Goal: Task Accomplishment & Management: Manage account settings

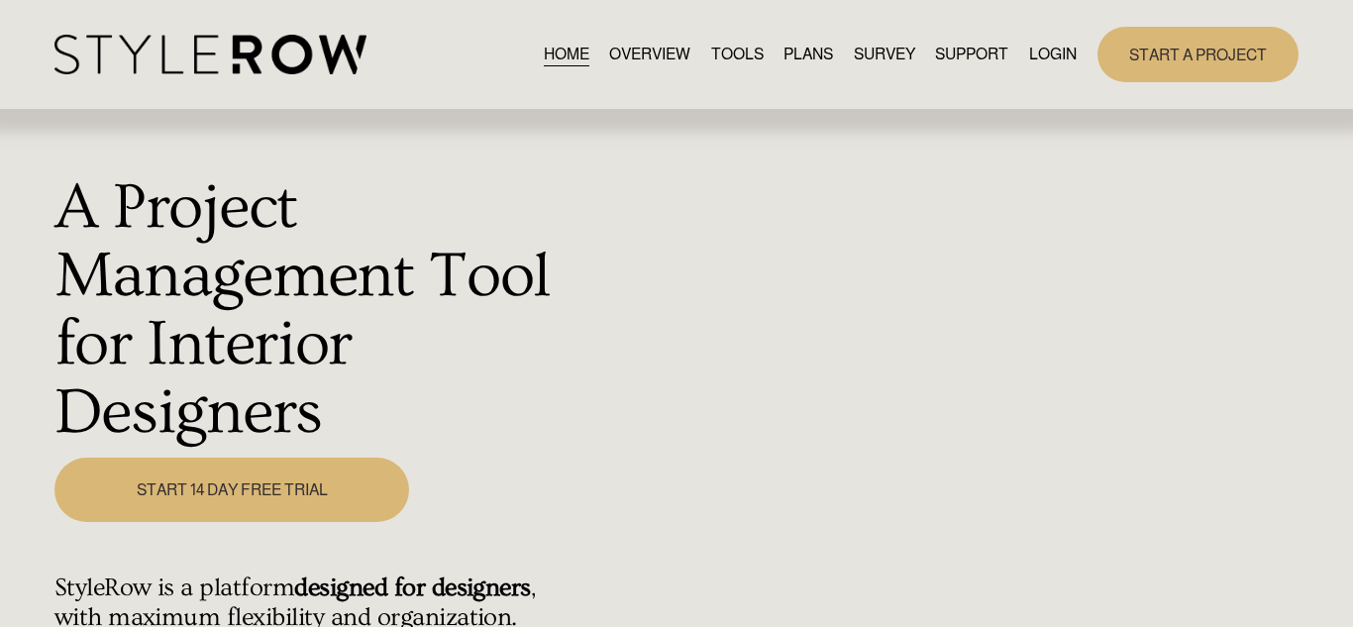
click at [1049, 59] on link "LOGIN" at bounding box center [1053, 54] width 48 height 27
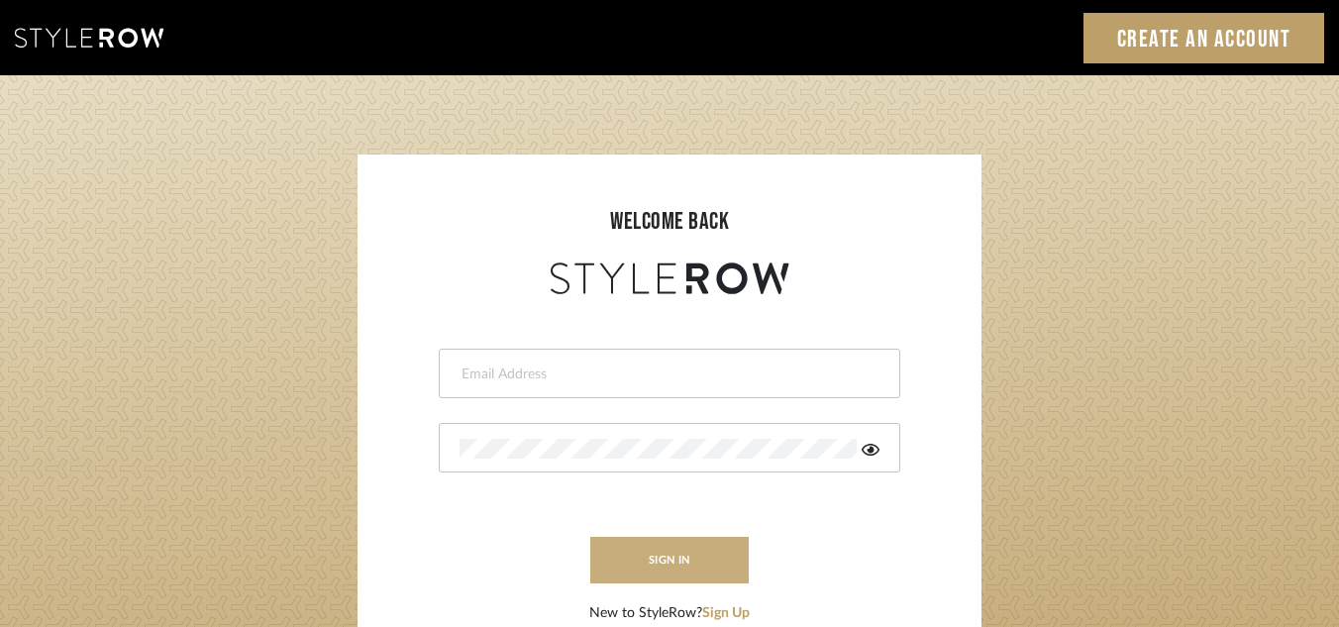
type input "janelli@tfoxproductions.com"
click at [669, 555] on button "sign in" at bounding box center [669, 560] width 158 height 47
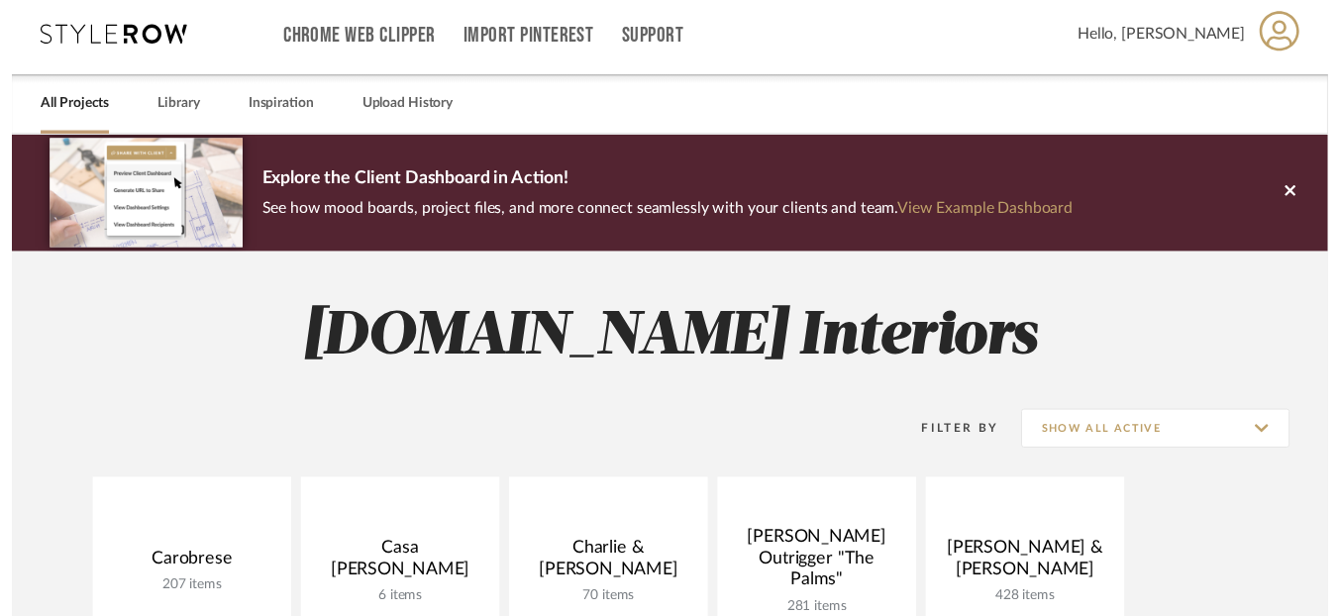
scroll to position [7, 0]
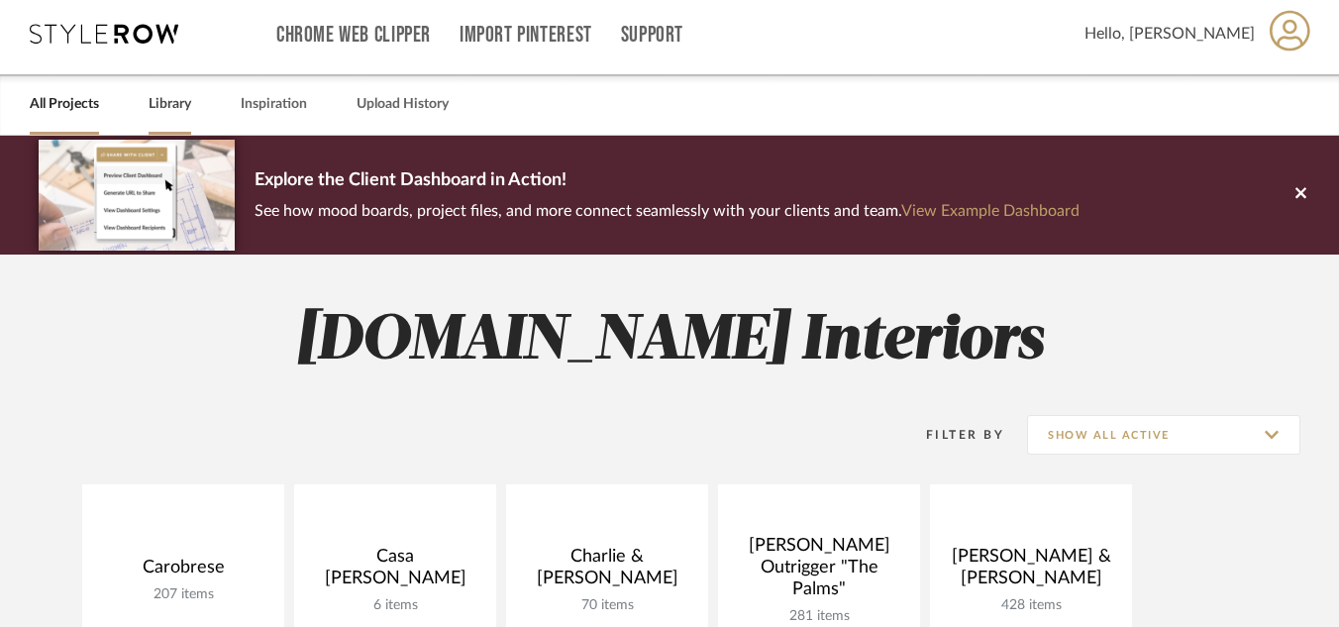
click at [171, 109] on link "Library" at bounding box center [170, 104] width 43 height 27
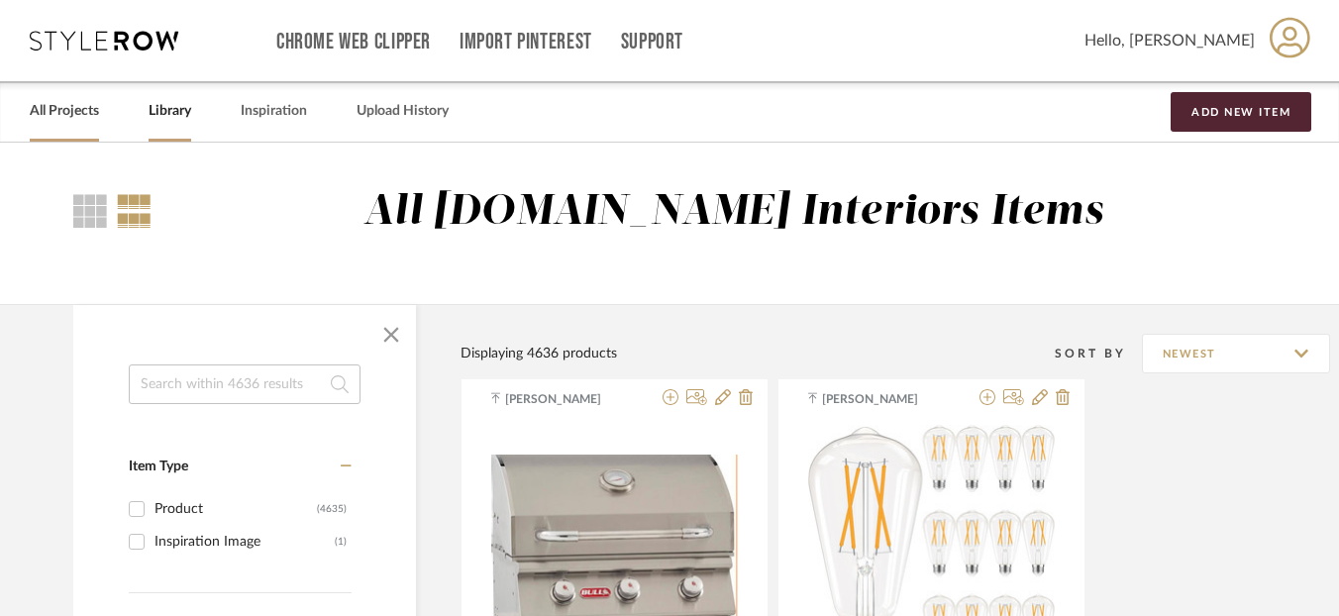
click at [58, 106] on link "All Projects" at bounding box center [64, 111] width 69 height 27
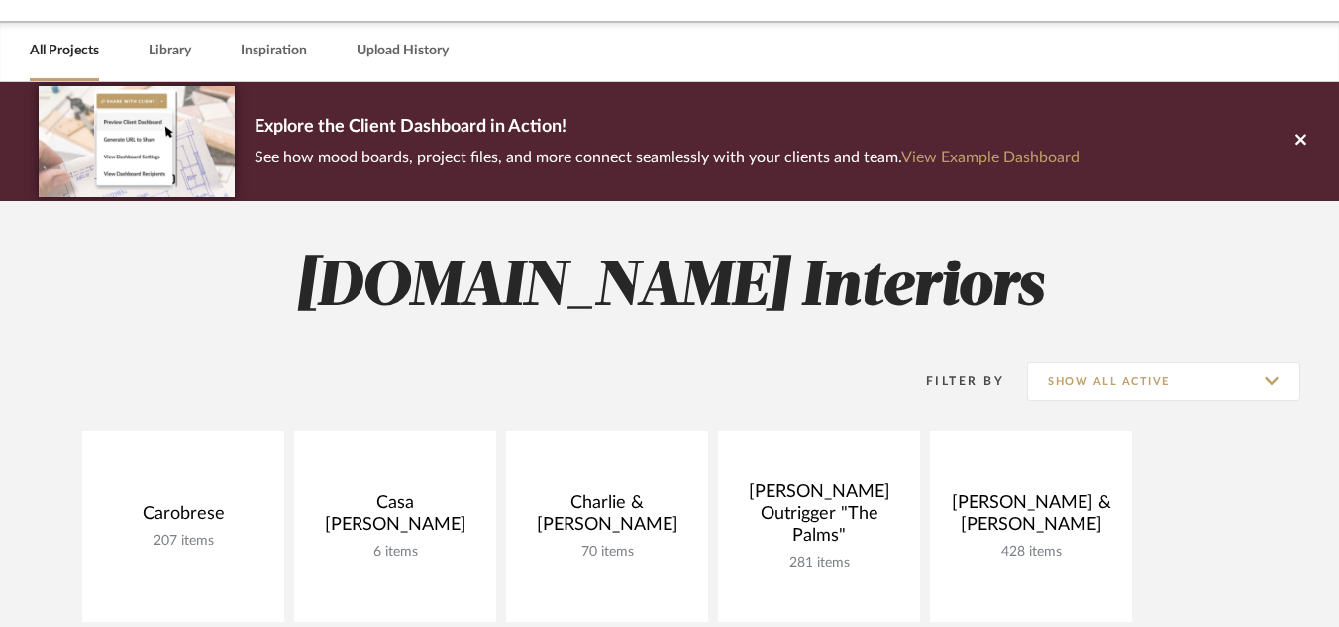
scroll to position [59, 0]
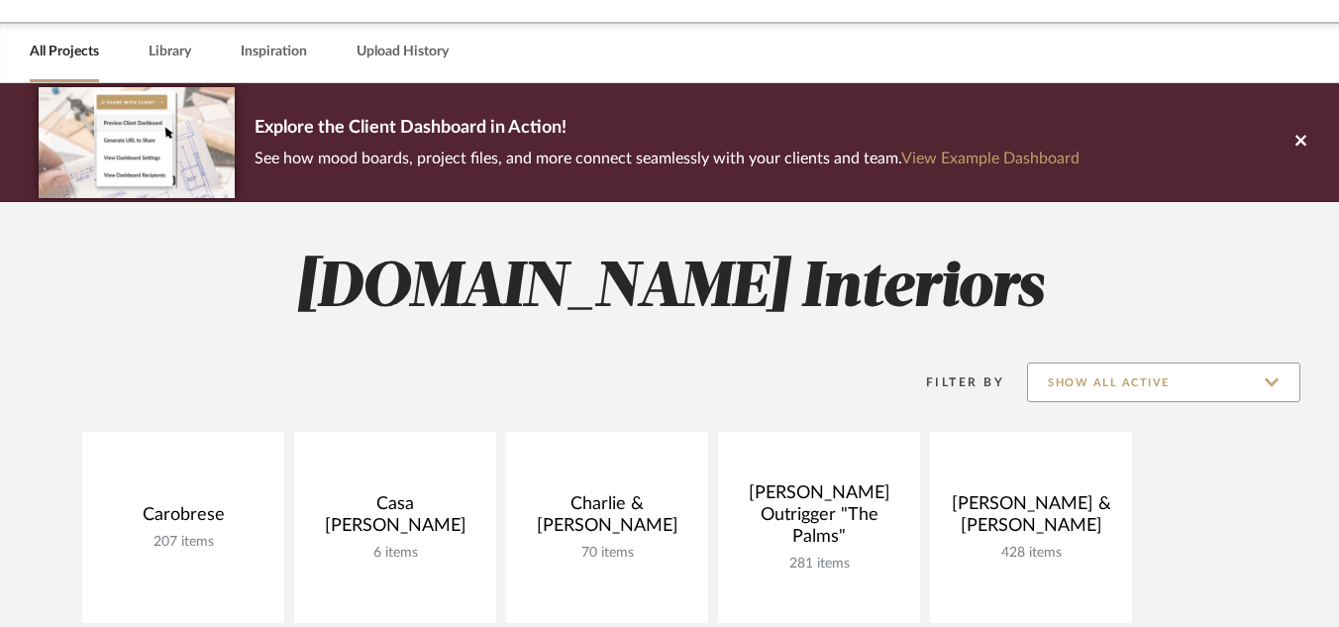
click at [1245, 381] on input "Show All Active" at bounding box center [1163, 383] width 273 height 40
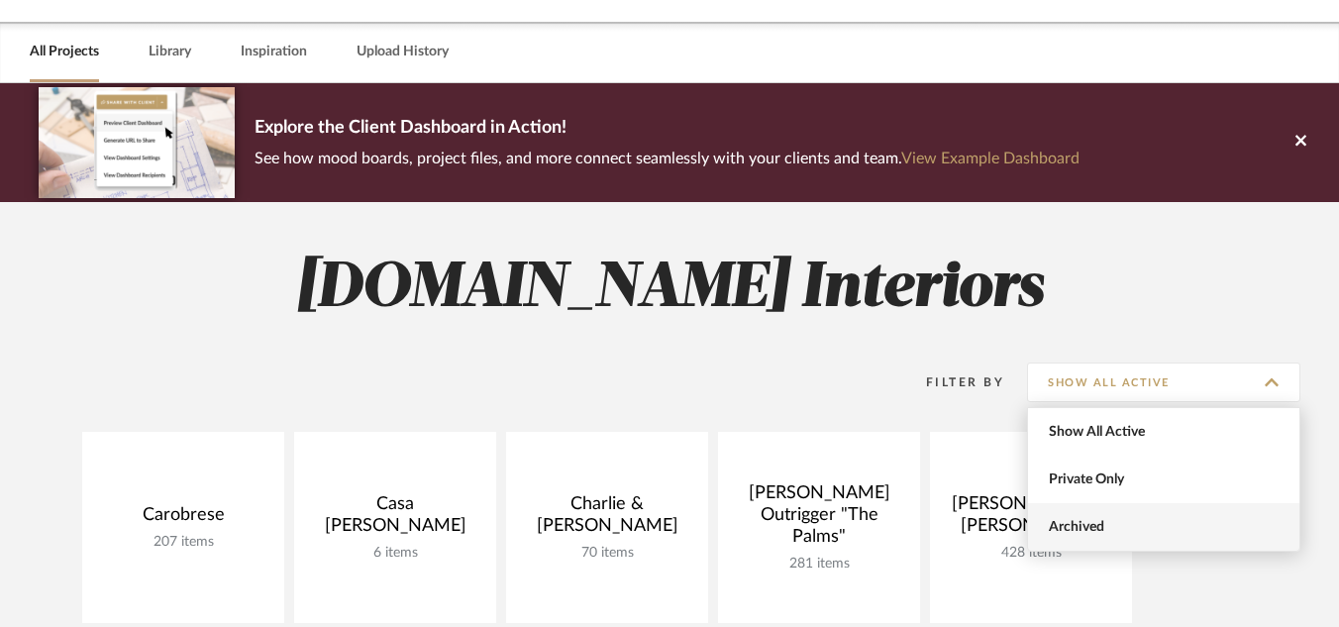
click at [1095, 524] on span "Archived" at bounding box center [1166, 527] width 235 height 17
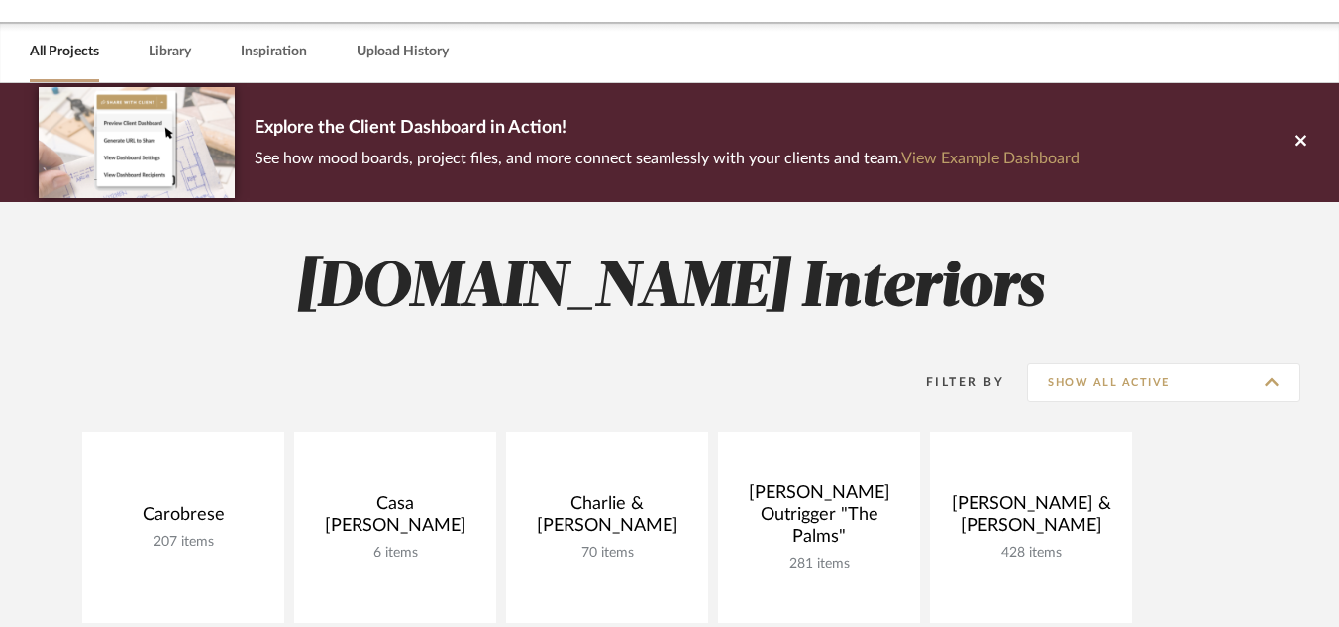
type input "Archived"
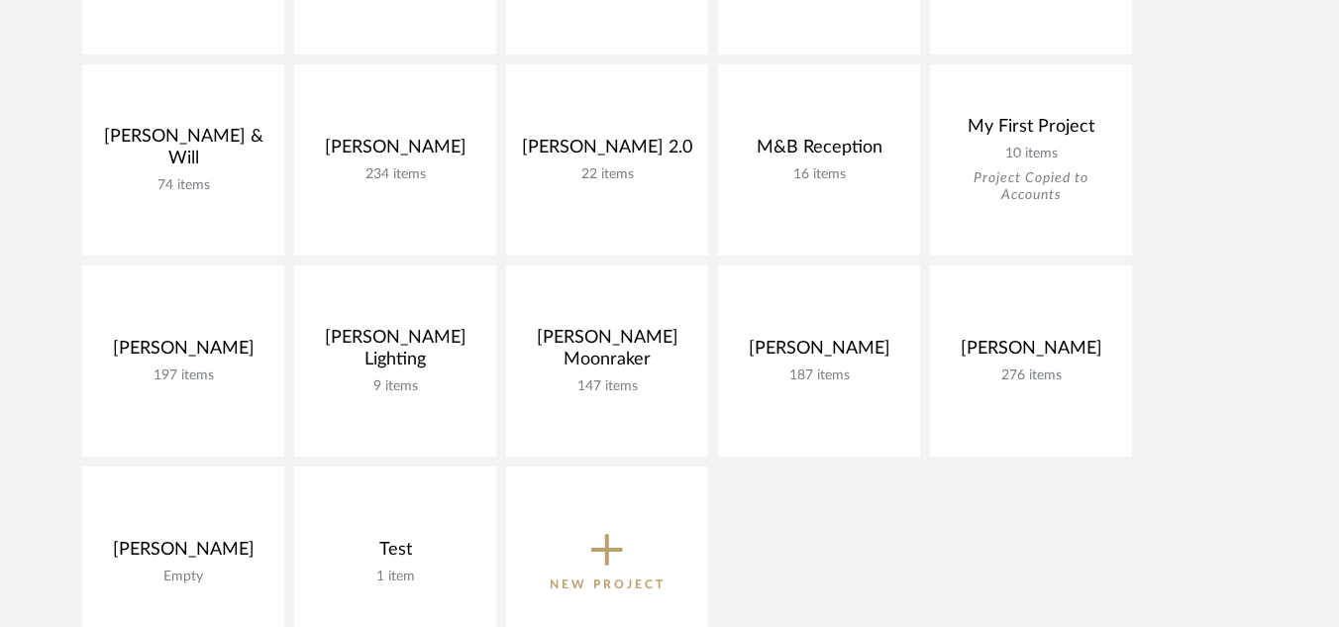
scroll to position [1037, 0]
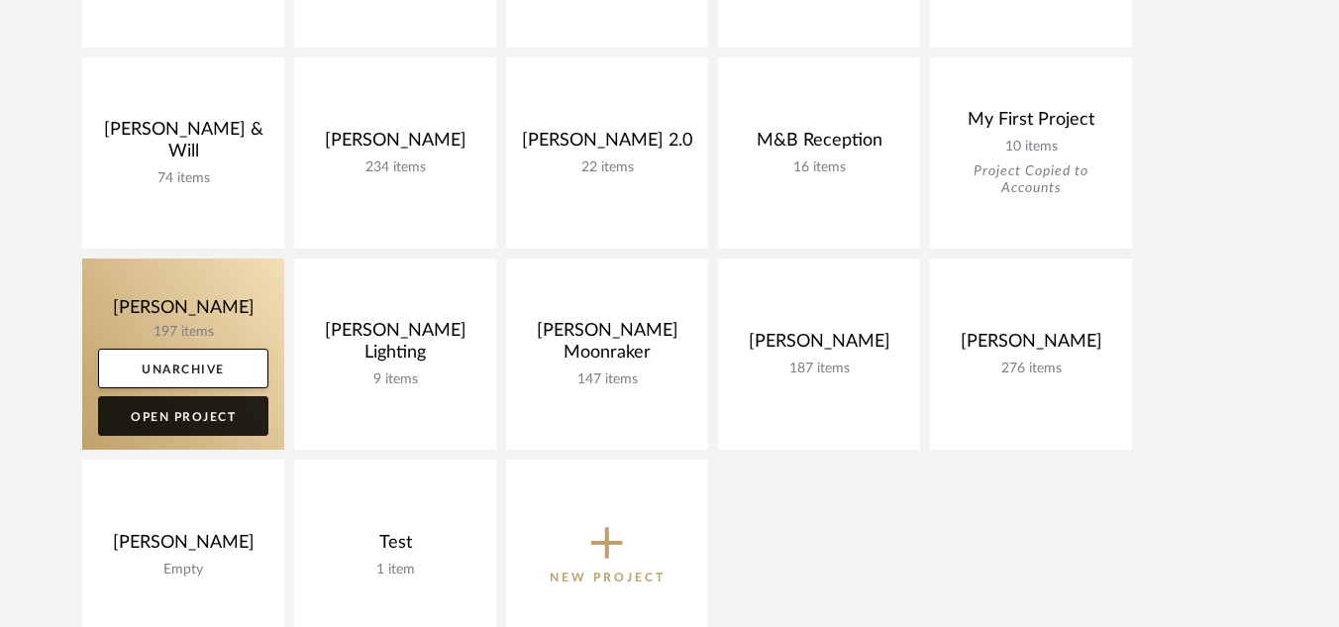
click at [153, 416] on link "Open Project" at bounding box center [183, 416] width 170 height 40
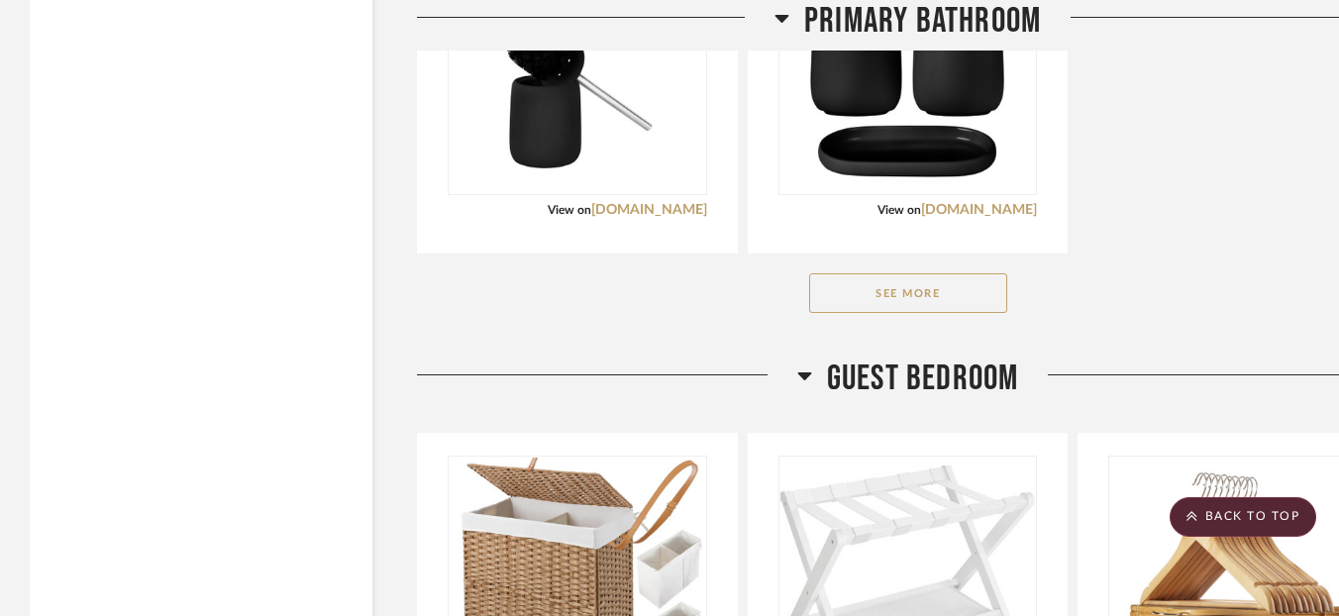
scroll to position [9302, 0]
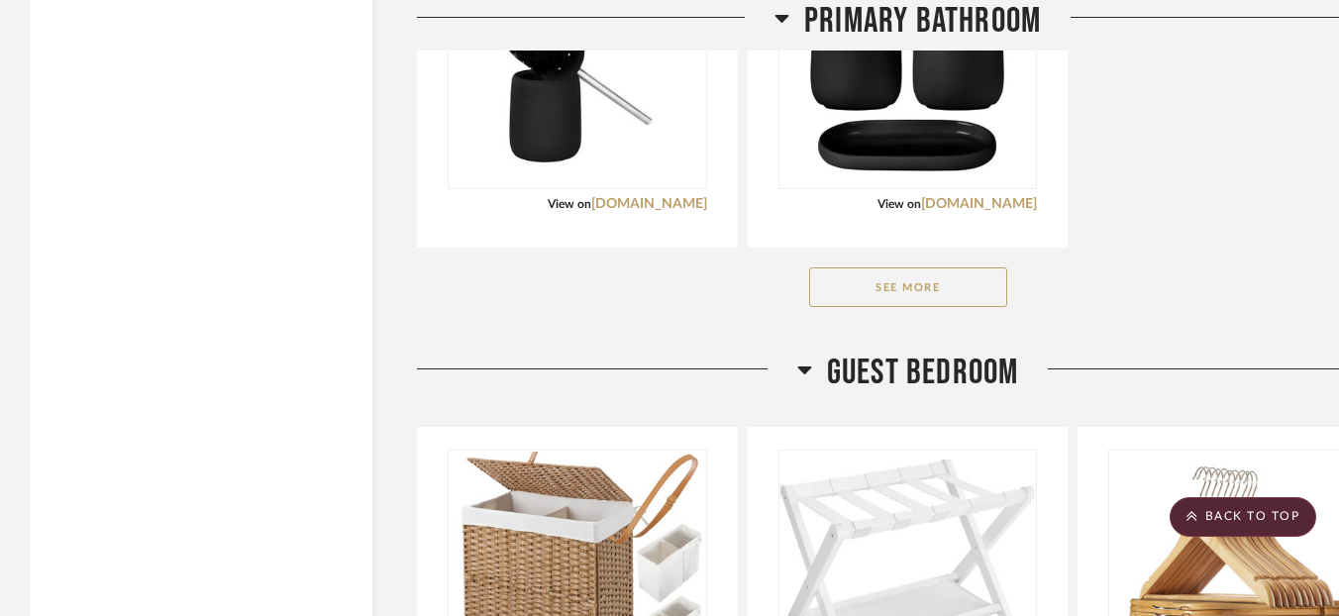
click at [879, 298] on button "See More" at bounding box center [908, 287] width 198 height 40
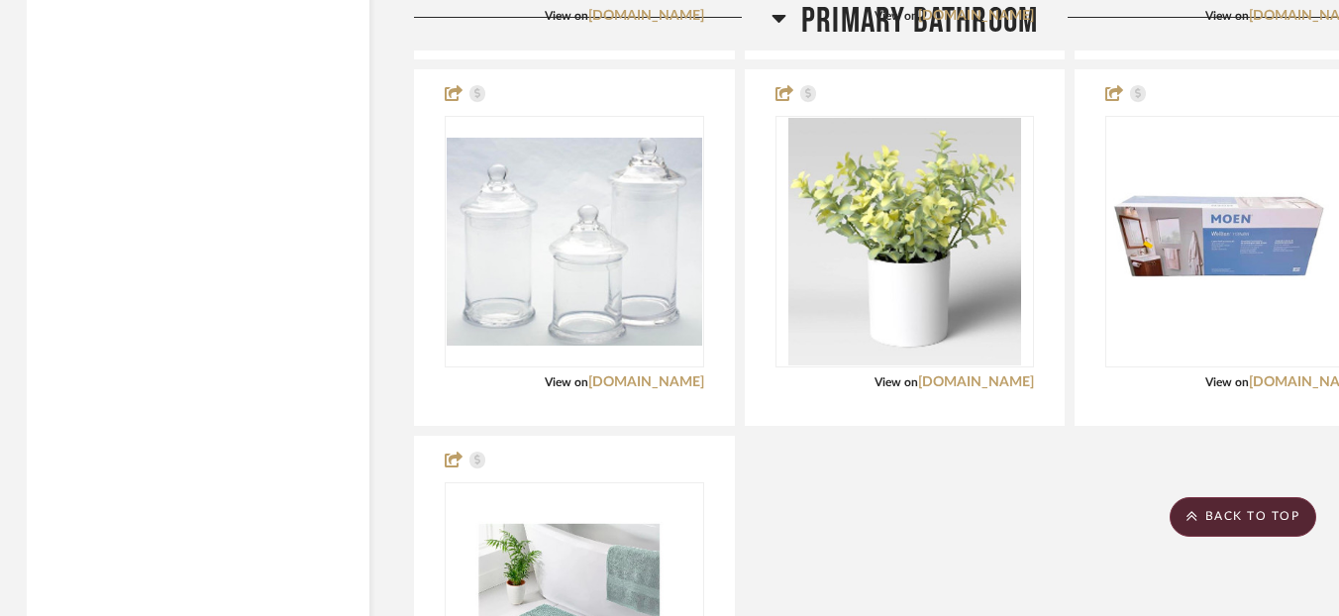
scroll to position [9512, 3]
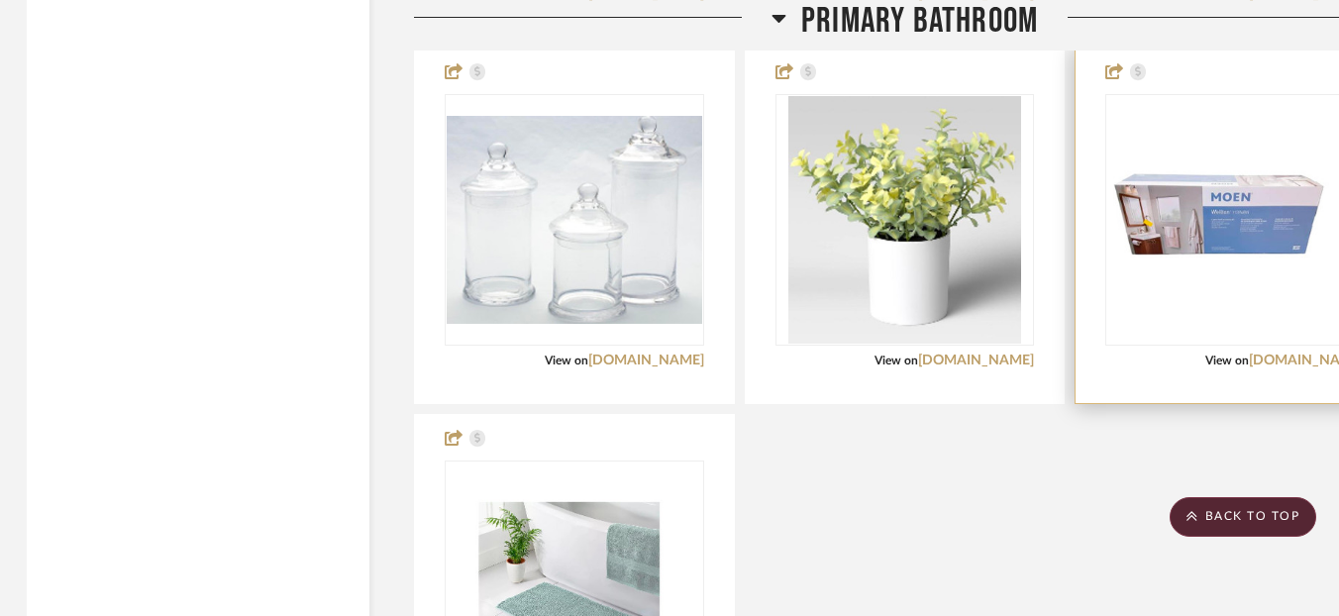
click at [1167, 239] on img "0" at bounding box center [1235, 221] width 256 height 134
click at [1177, 234] on img "0" at bounding box center [1235, 221] width 256 height 134
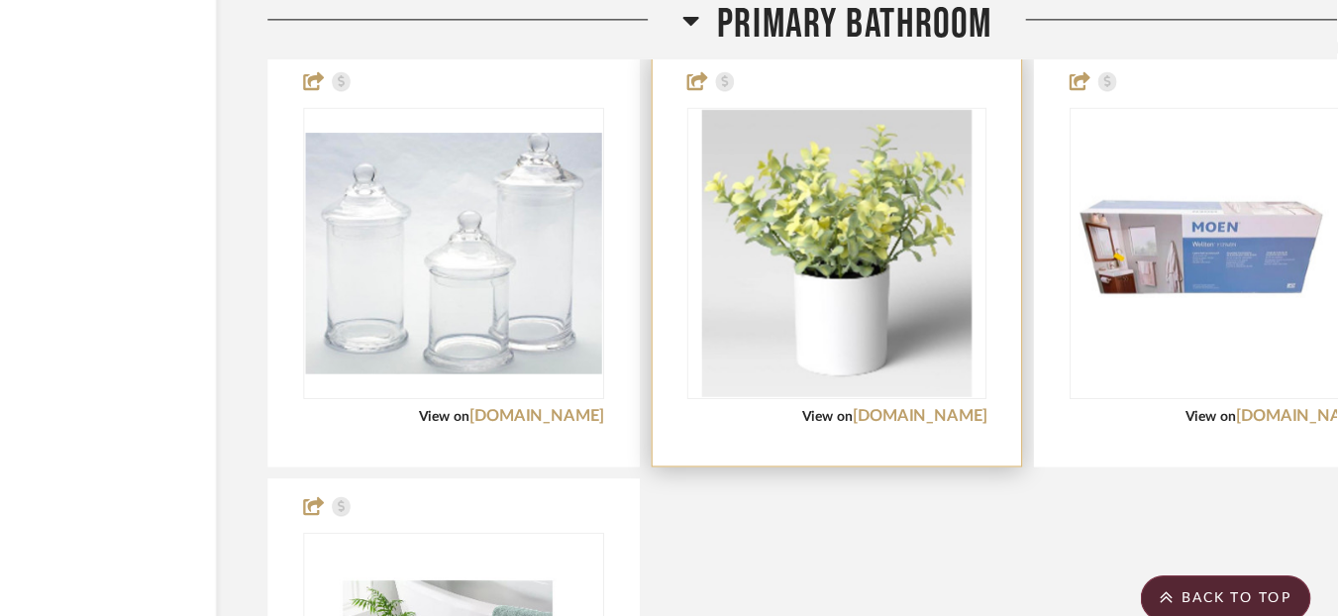
scroll to position [9512, 0]
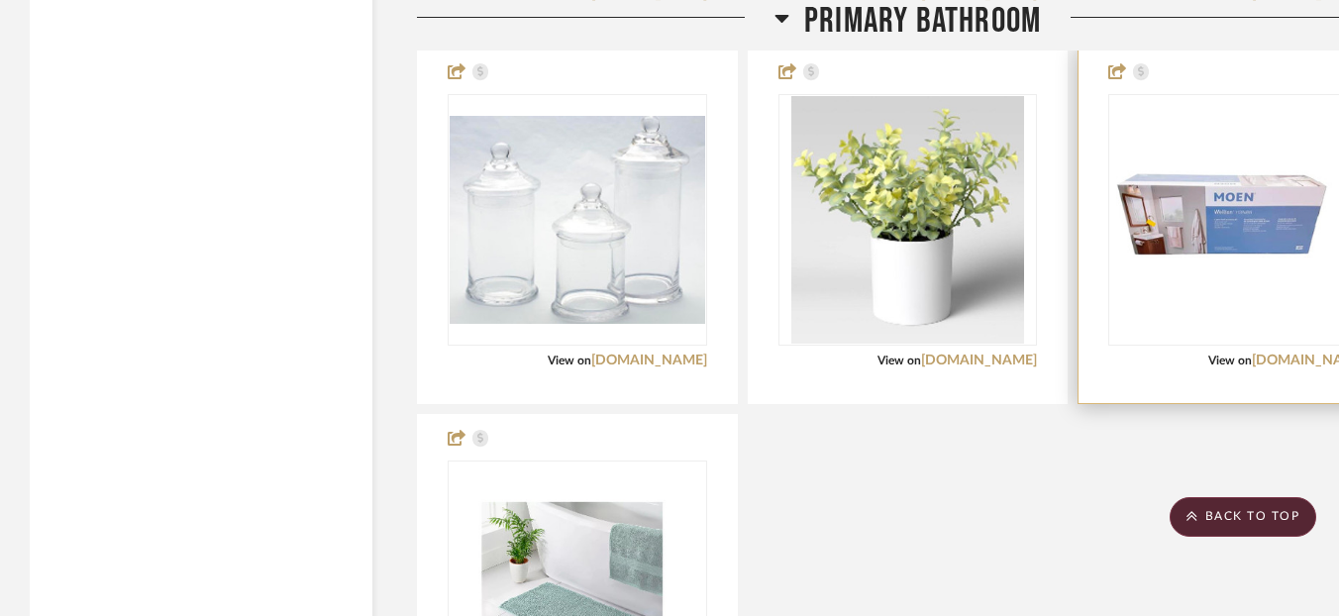
click at [1138, 278] on img "0" at bounding box center [1238, 221] width 256 height 134
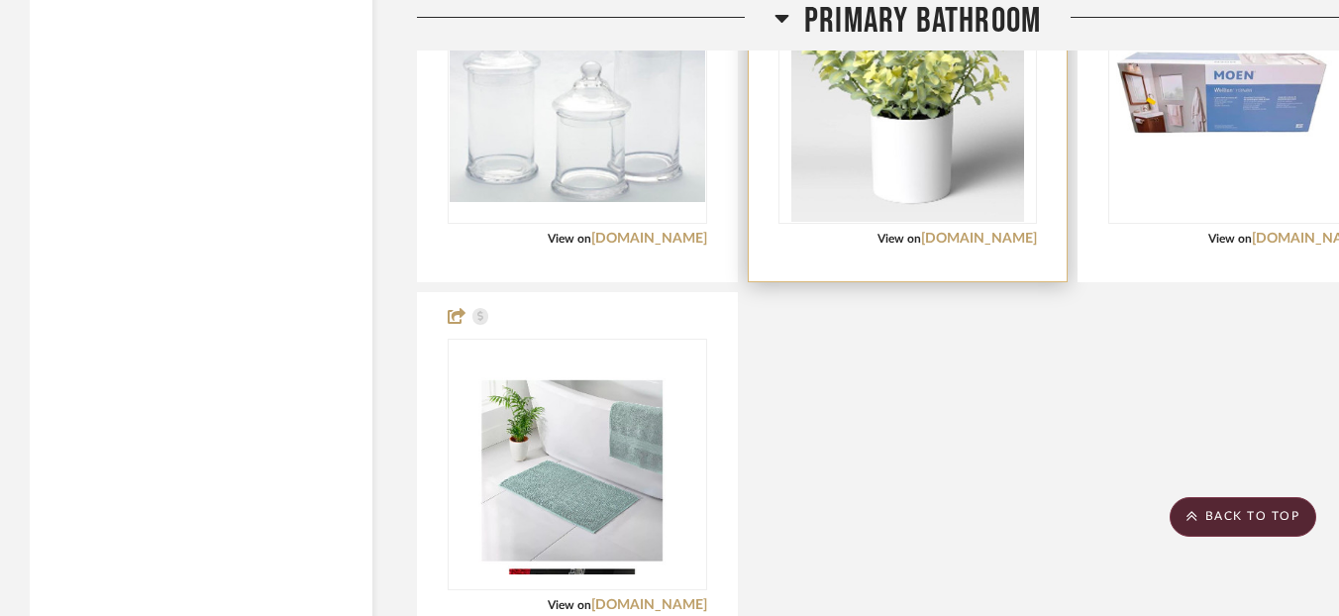
scroll to position [9645, 0]
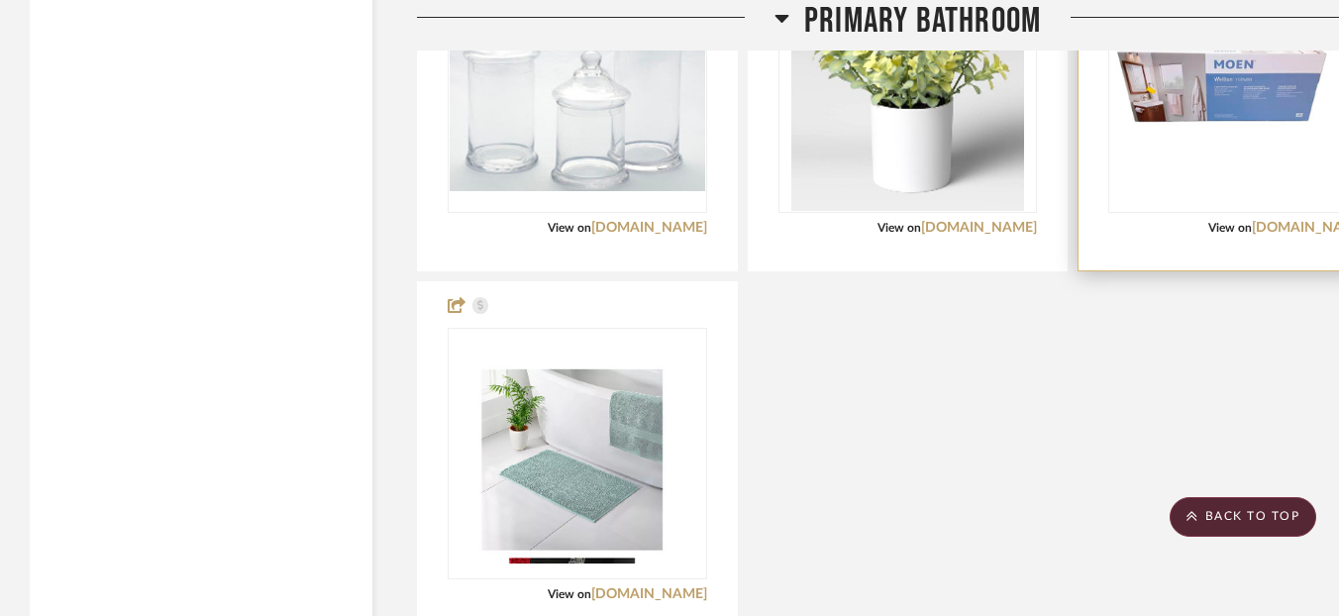
click at [1158, 172] on div "0" at bounding box center [1238, 87] width 258 height 250
click at [1098, 179] on div at bounding box center [1238, 93] width 319 height 355
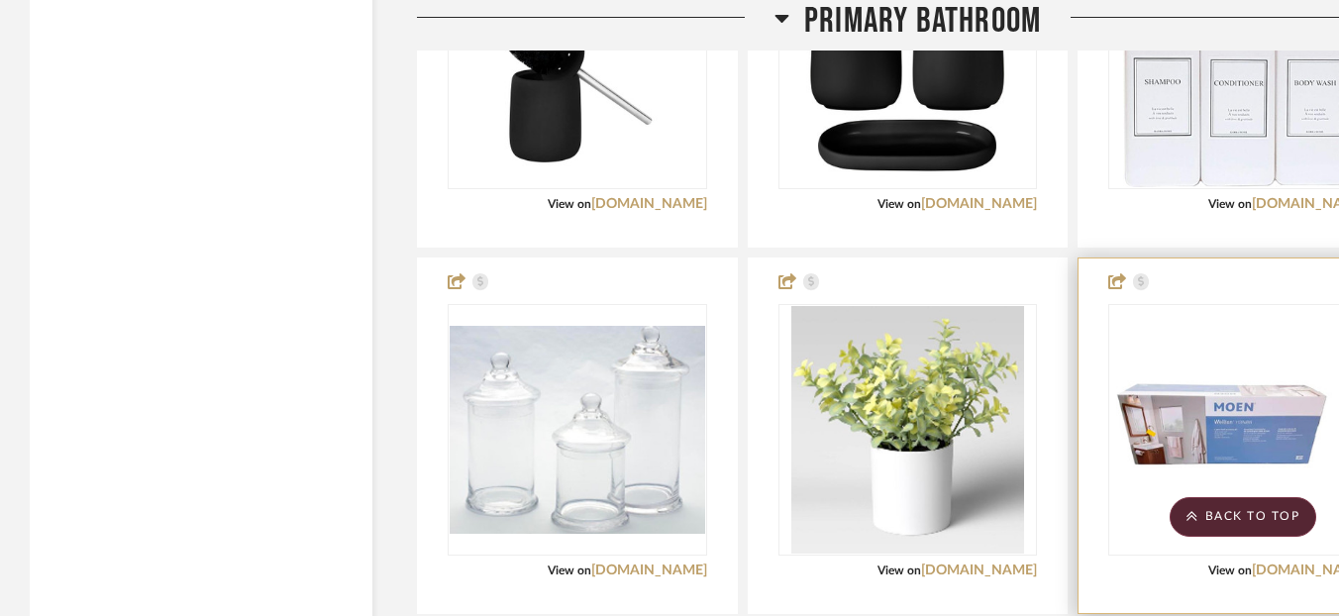
scroll to position [9302, 87]
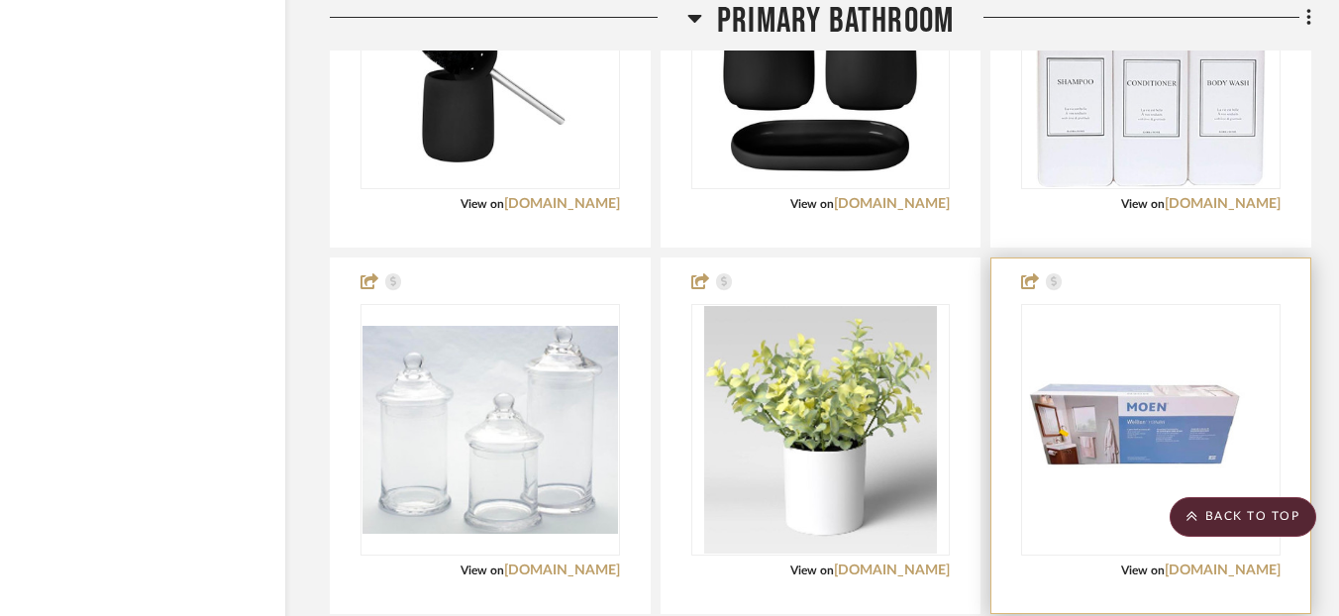
click at [1182, 387] on img "0" at bounding box center [1151, 431] width 256 height 134
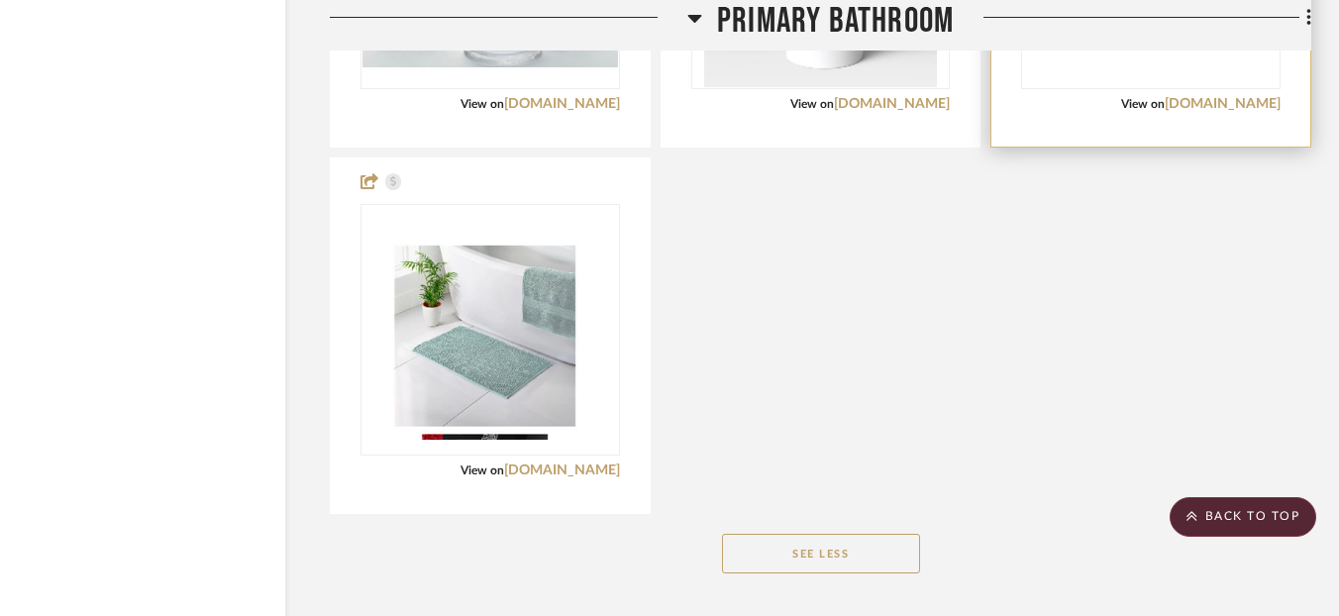
scroll to position [9791, 87]
